Goal: Transaction & Acquisition: Subscribe to service/newsletter

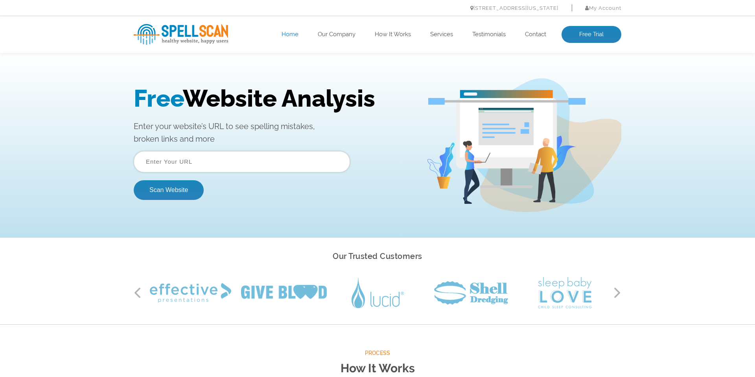
click at [207, 162] on input "text" at bounding box center [242, 161] width 216 height 21
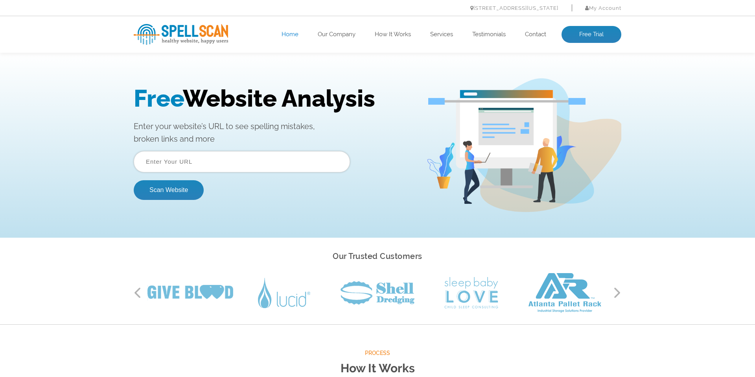
type input "[DOMAIN_NAME]"
click at [164, 191] on button "Scan Website" at bounding box center [169, 190] width 70 height 20
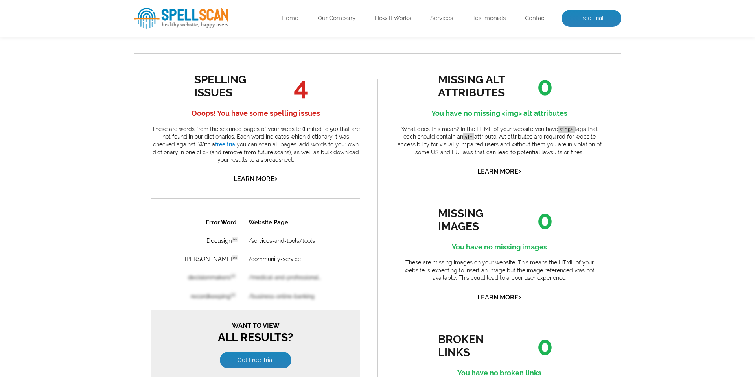
scroll to position [402, 0]
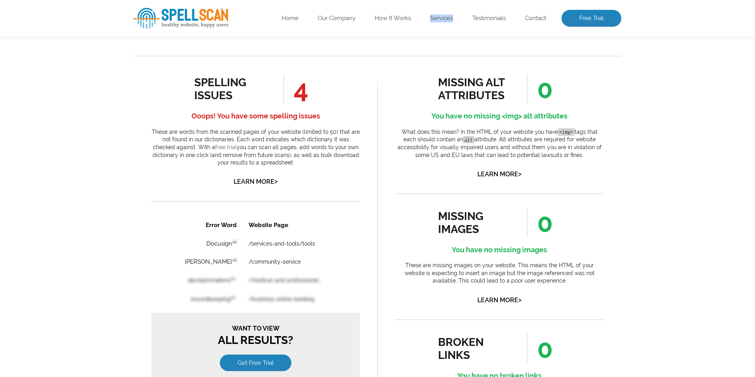
click at [215, 146] on link "free trial" at bounding box center [226, 147] width 22 height 6
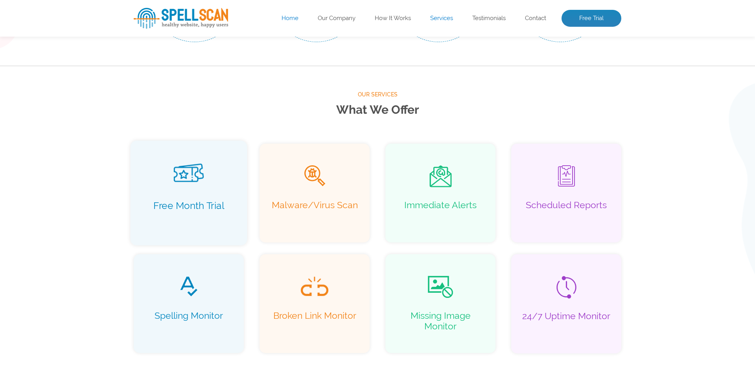
scroll to position [473, 0]
click at [195, 213] on p "Free Month Trial" at bounding box center [189, 212] width 100 height 22
click at [195, 187] on span at bounding box center [189, 176] width 100 height 24
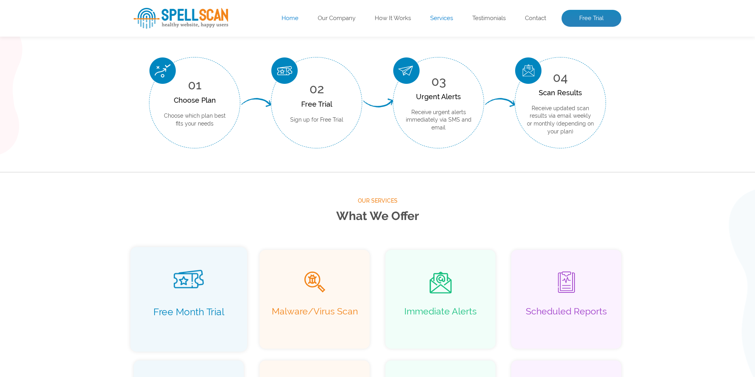
scroll to position [365, 0]
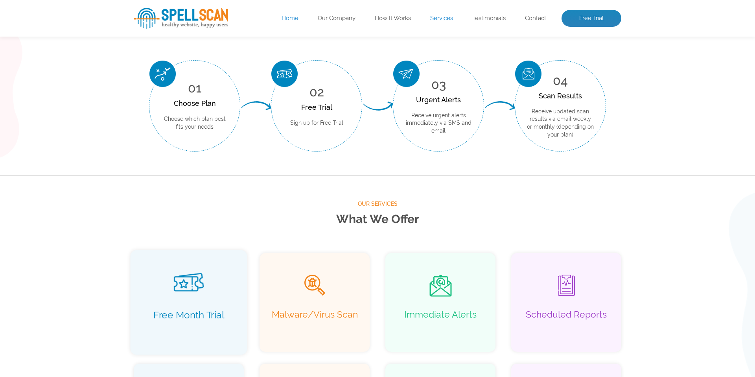
click at [183, 306] on div "Free Month Trial" at bounding box center [189, 302] width 117 height 105
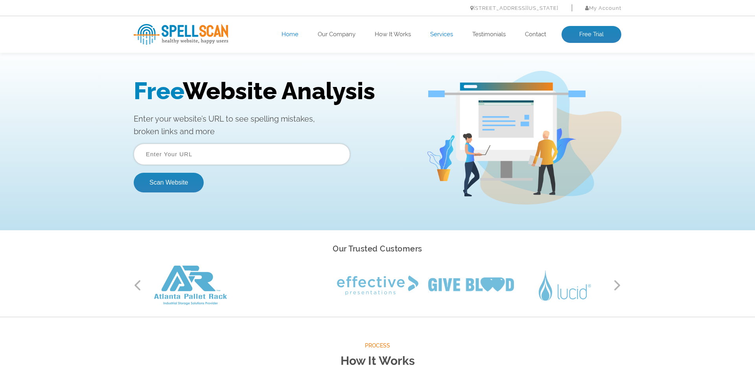
scroll to position [0, 0]
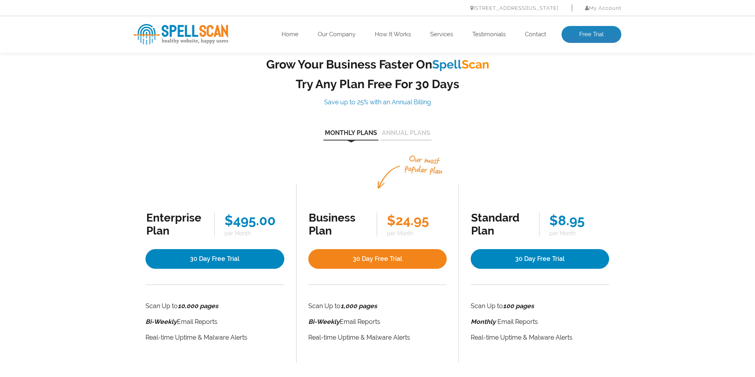
scroll to position [22, 0]
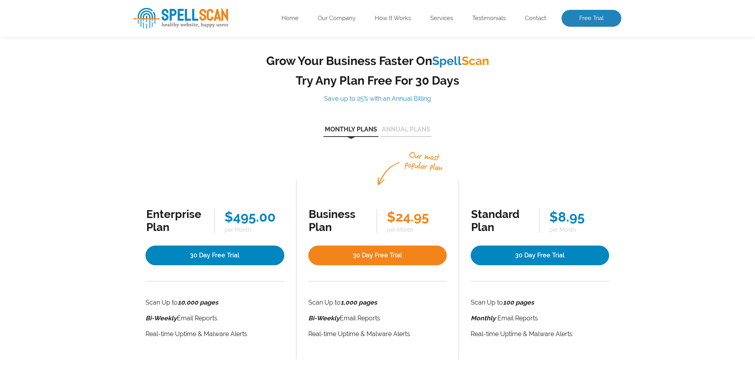
click at [413, 130] on button "Annual Plans" at bounding box center [406, 131] width 52 height 11
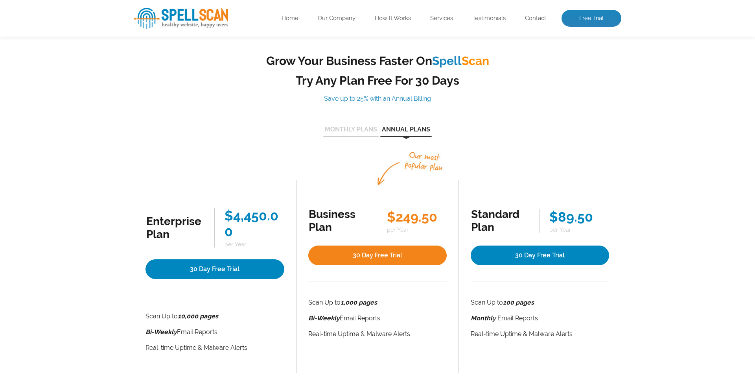
click at [358, 128] on button "Monthly Plans" at bounding box center [350, 131] width 55 height 11
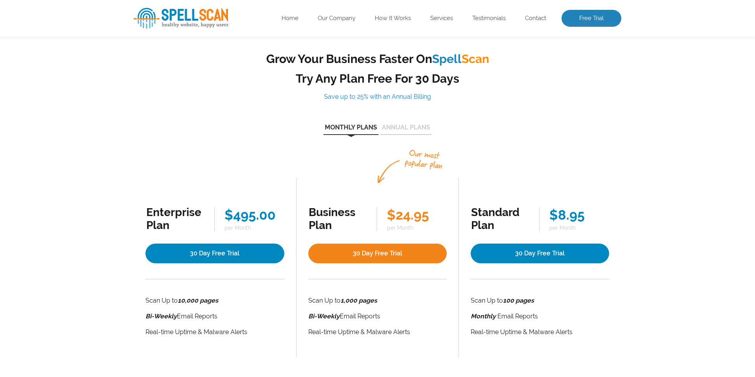
scroll to position [25, 0]
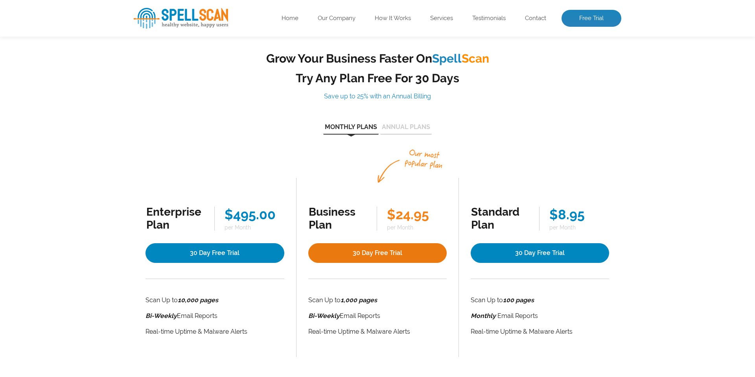
click at [378, 255] on link "30 Day Free Trial" at bounding box center [377, 253] width 138 height 20
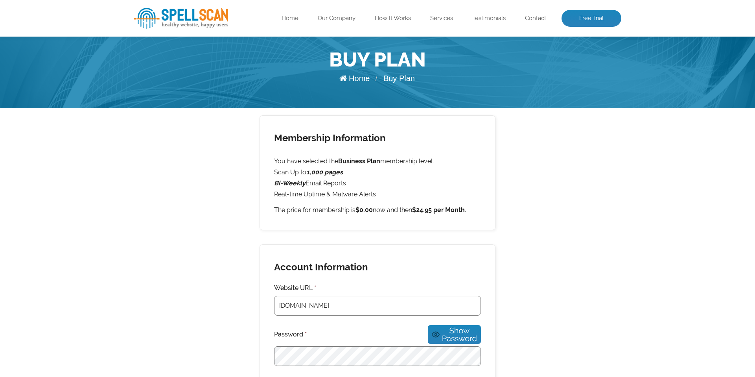
scroll to position [56, 0]
